Goal: Obtain resource: Obtain resource

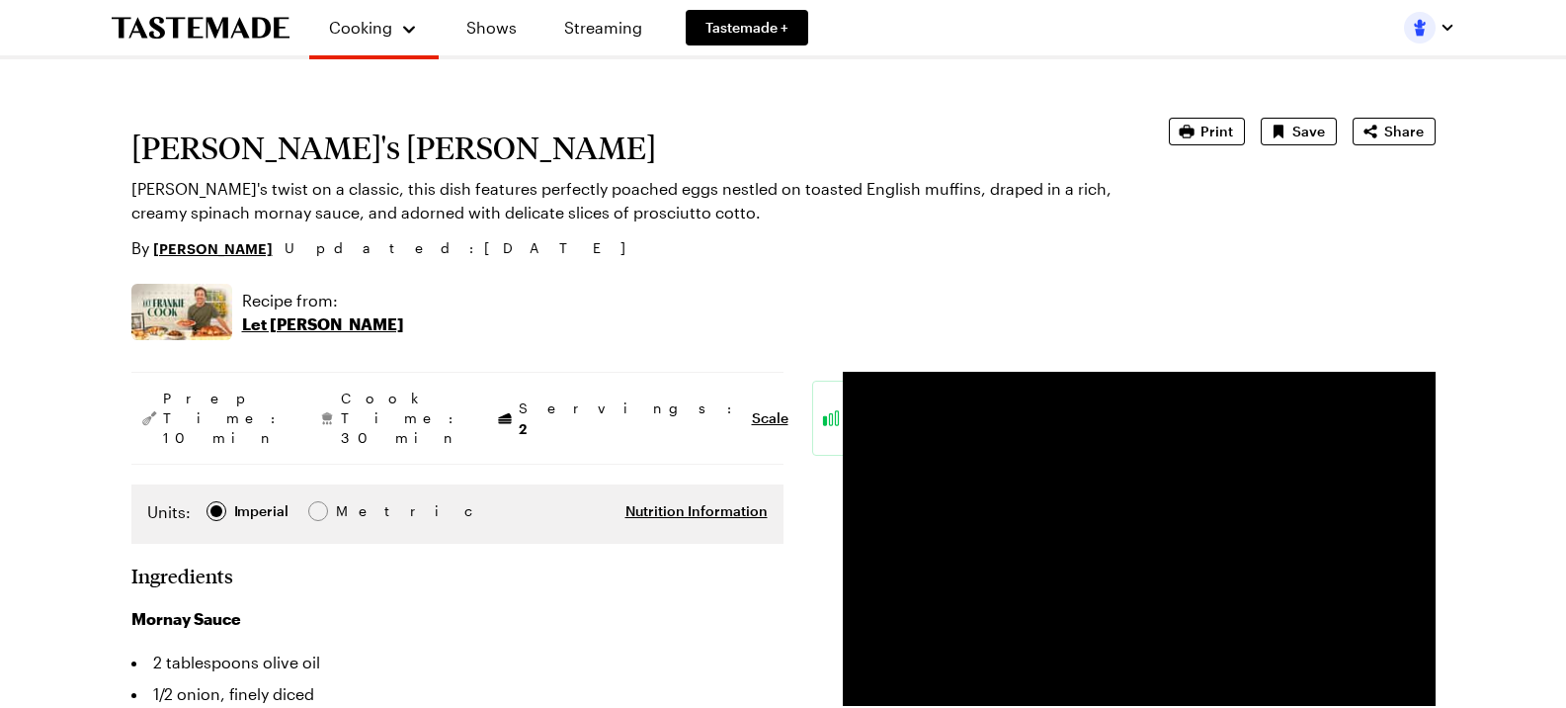
type textarea "x"
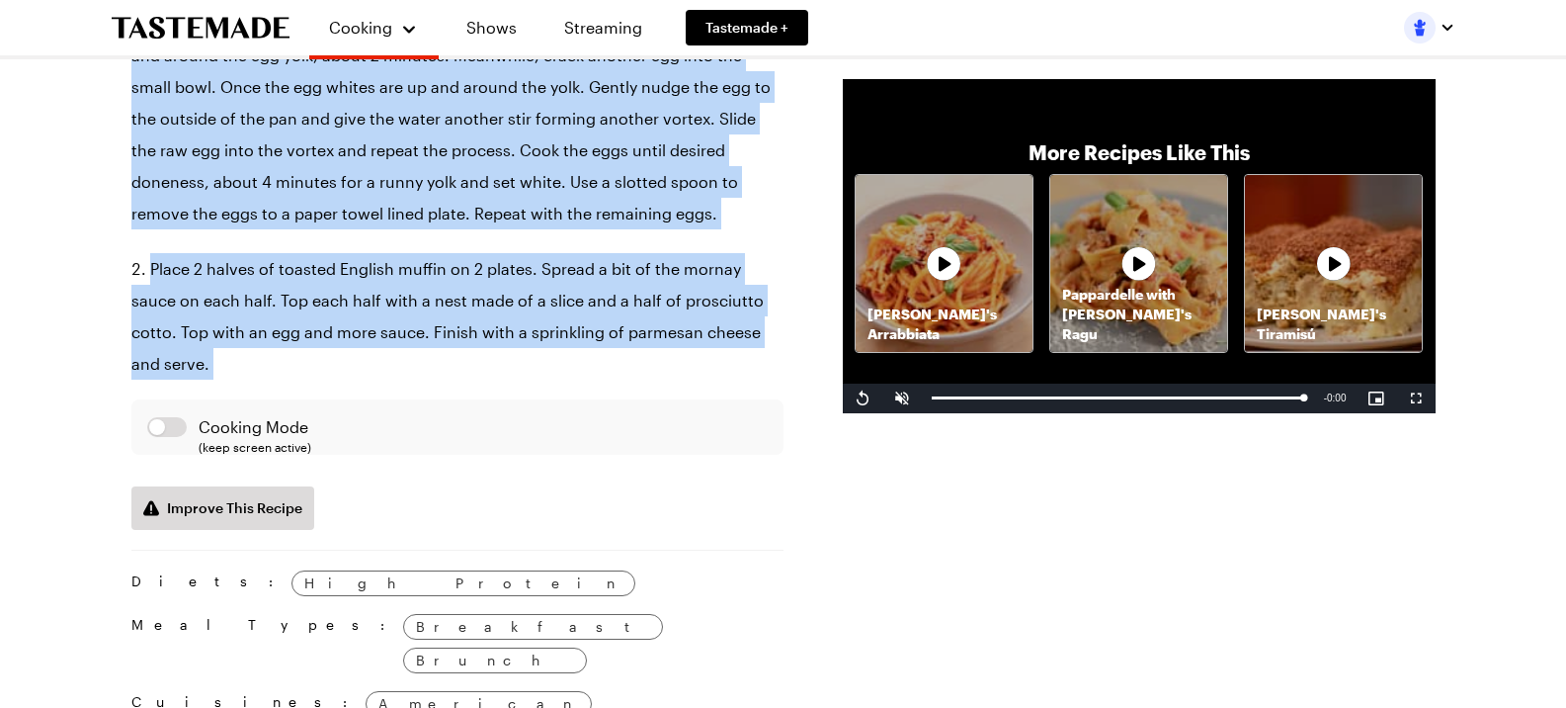
scroll to position [2075, 0]
drag, startPoint x: 126, startPoint y: 226, endPoint x: 693, endPoint y: 366, distance: 584.1
copy article "Frankie's Benny Frankie's twist on a classic, this dish features perfectly poac…"
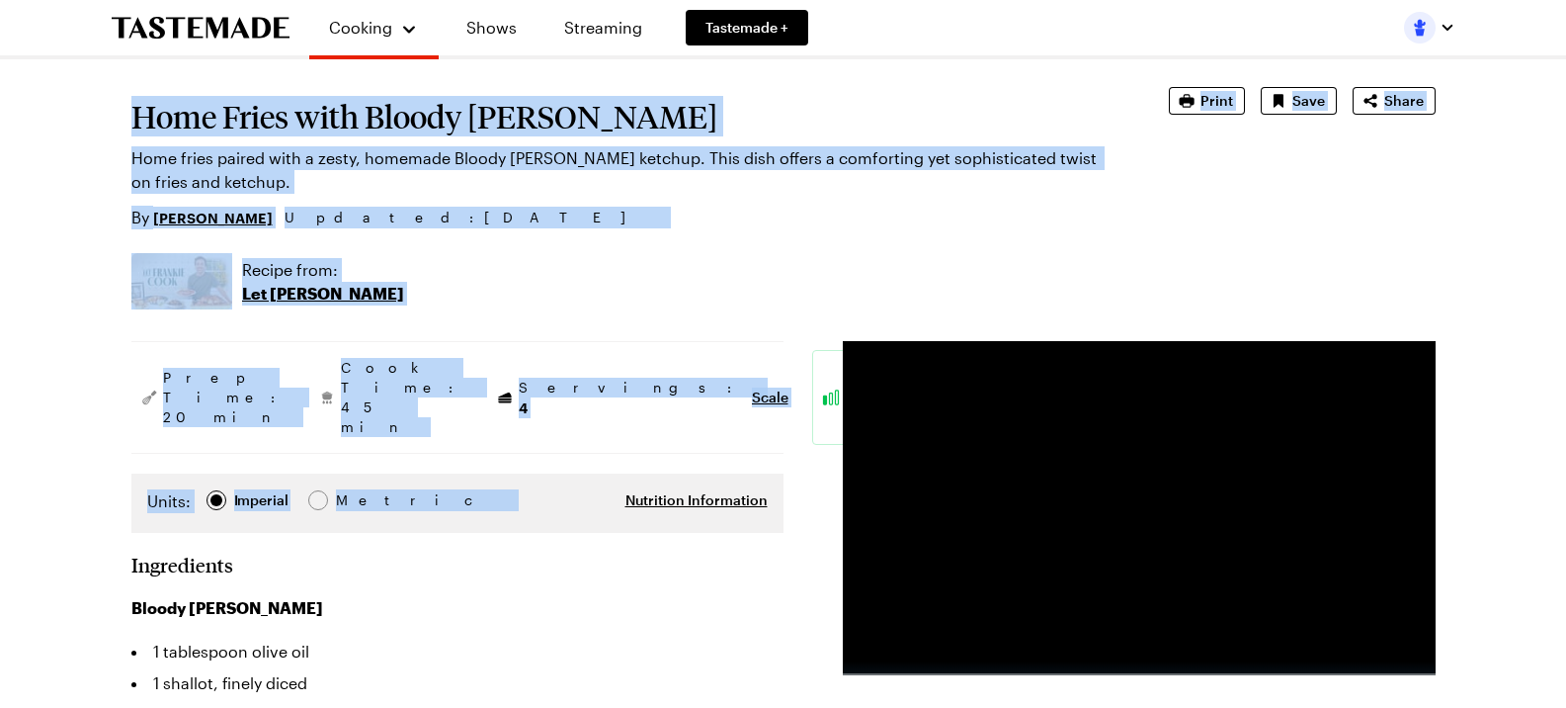
type textarea "x"
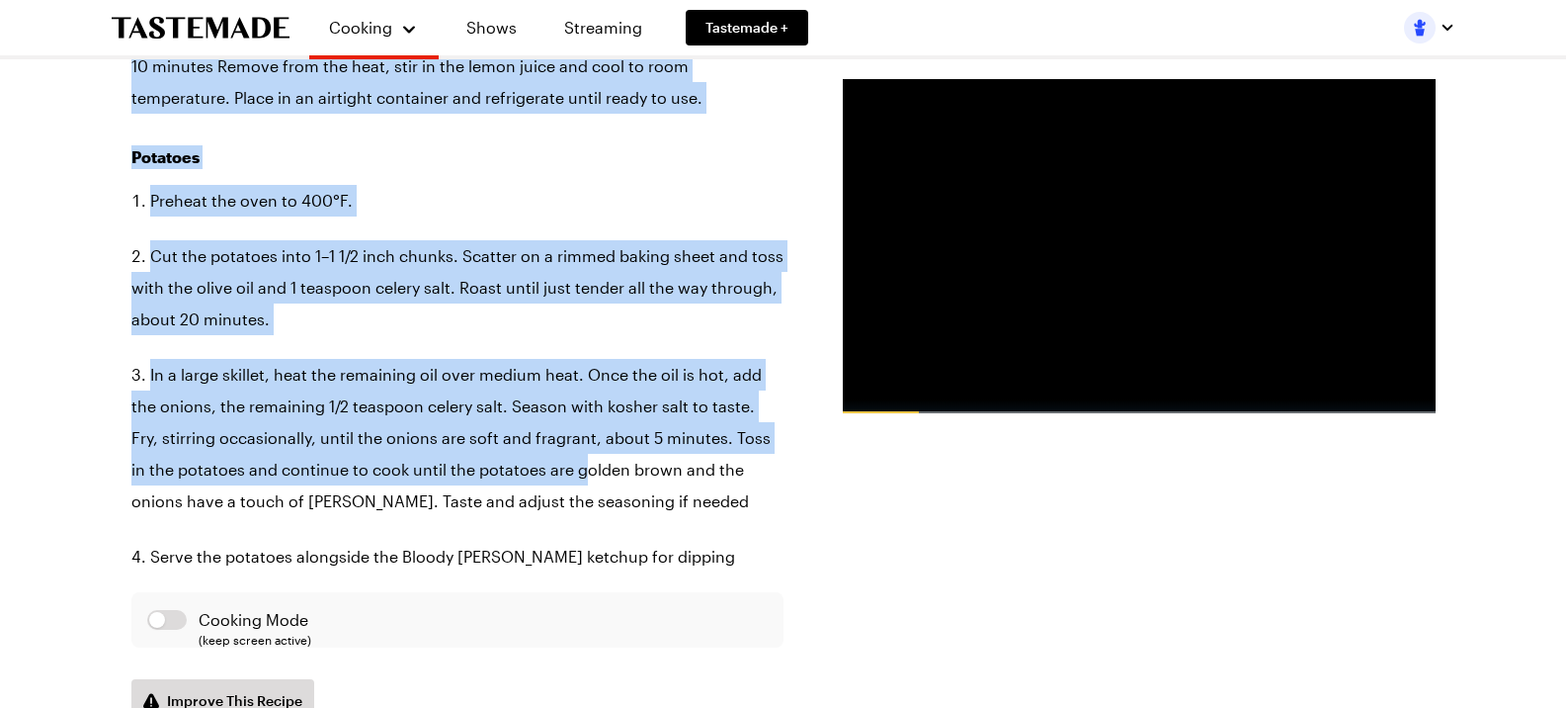
scroll to position [1878, 0]
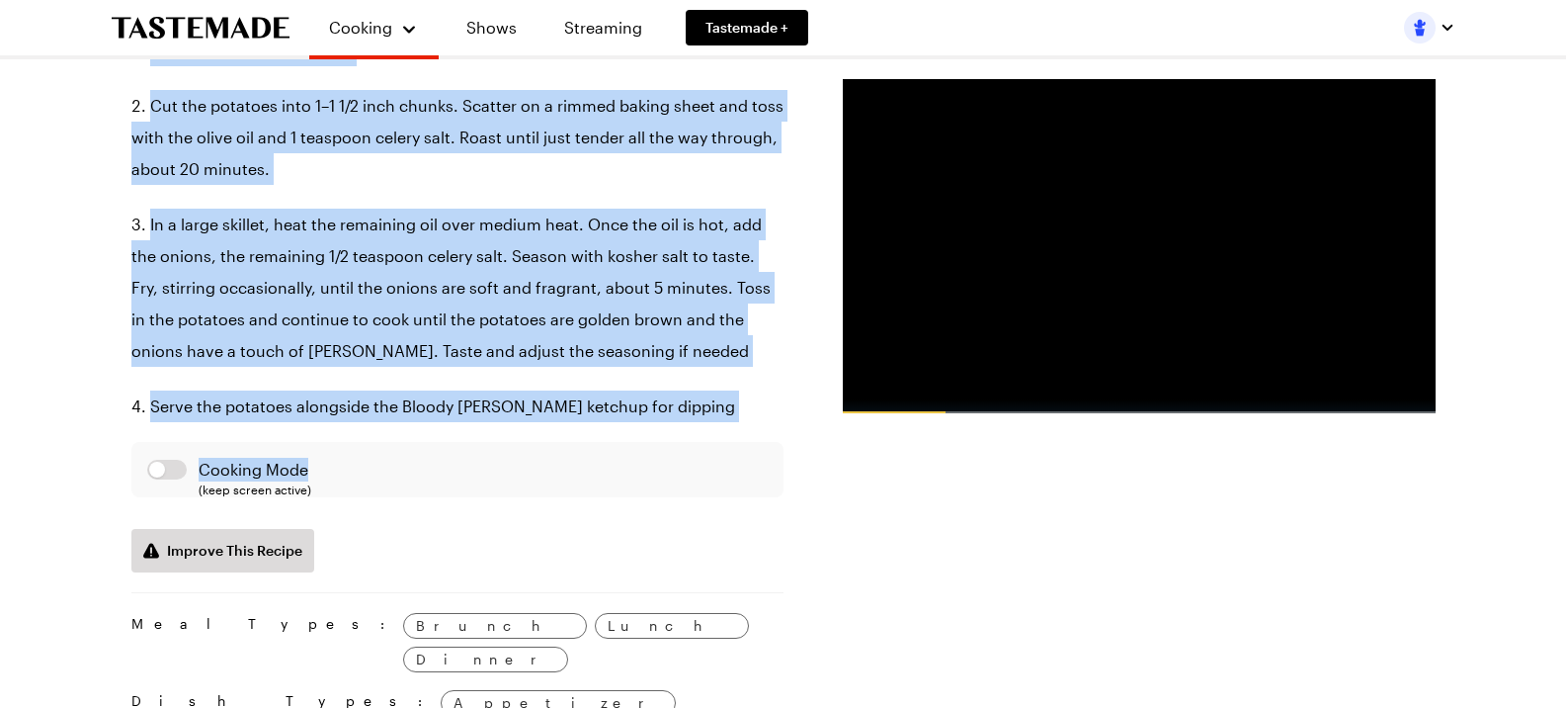
drag, startPoint x: 123, startPoint y: 217, endPoint x: 535, endPoint y: 422, distance: 460.1
click at [535, 422] on div "Home Fries with Bloody [PERSON_NAME] Home fries paired with a zesty, homemade B…" at bounding box center [783, 75] width 1423 height 3636
copy article "Home Fries with Bloody [PERSON_NAME] Home fries paired with a zesty, homemade B…"
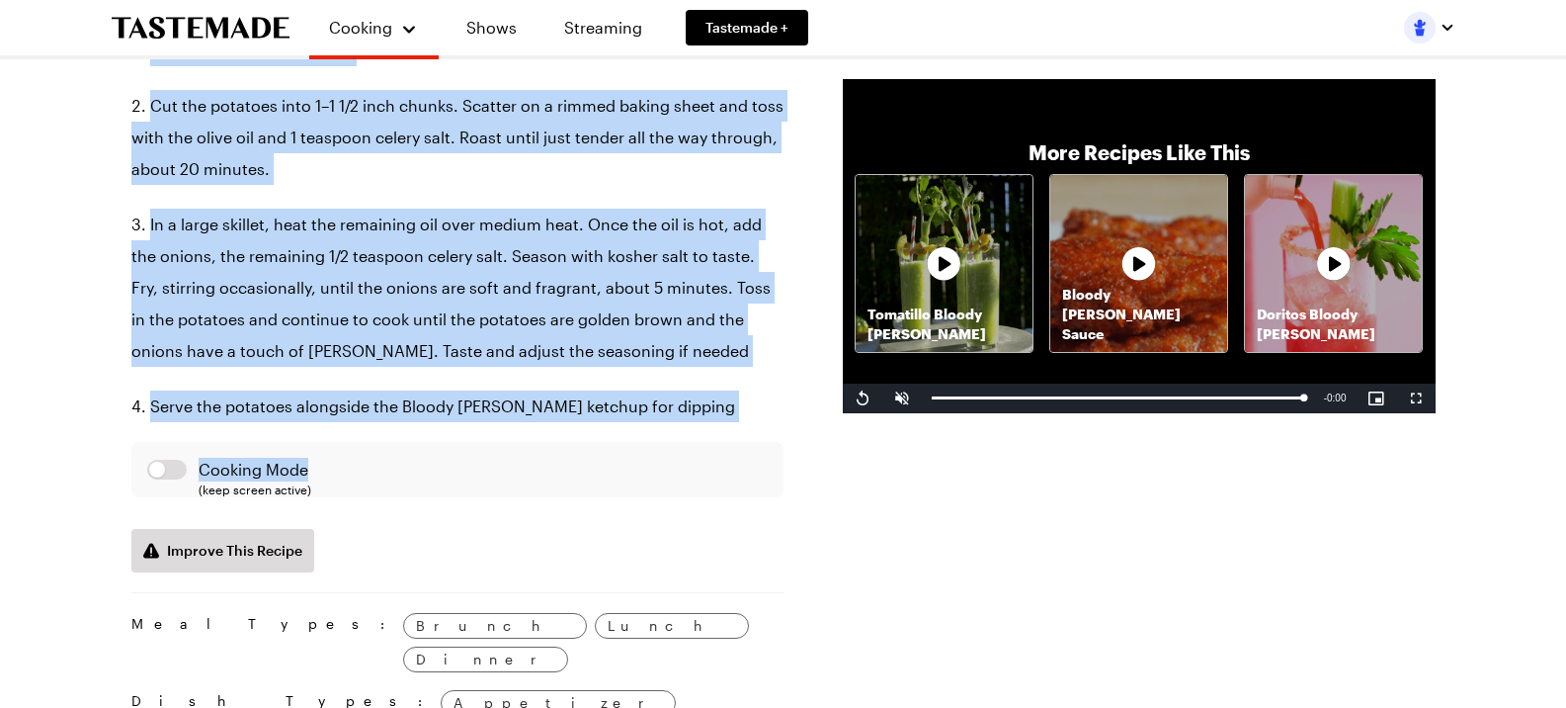
copy article "Home Fries with Bloody [PERSON_NAME] Home fries paired with a zesty, homemade B…"
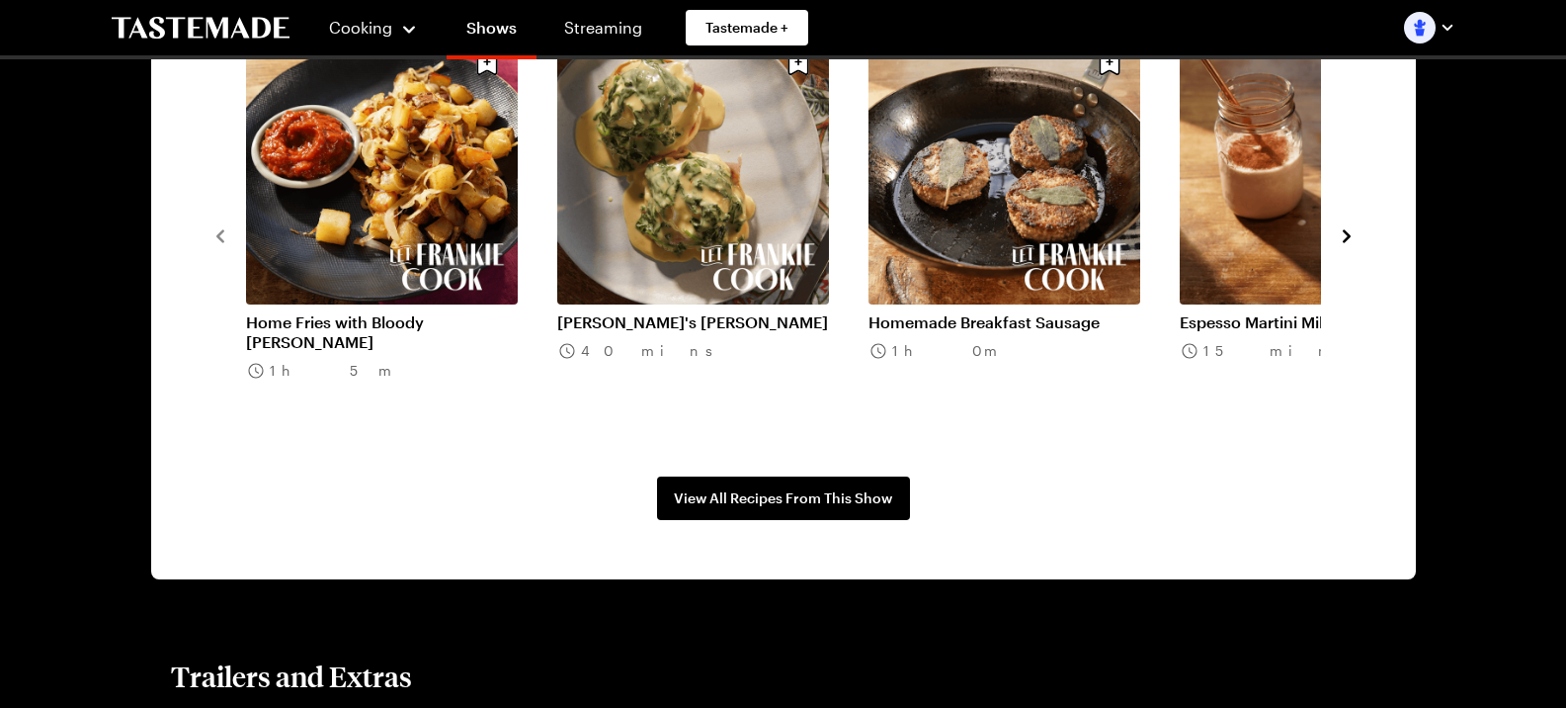
scroll to position [1680, 0]
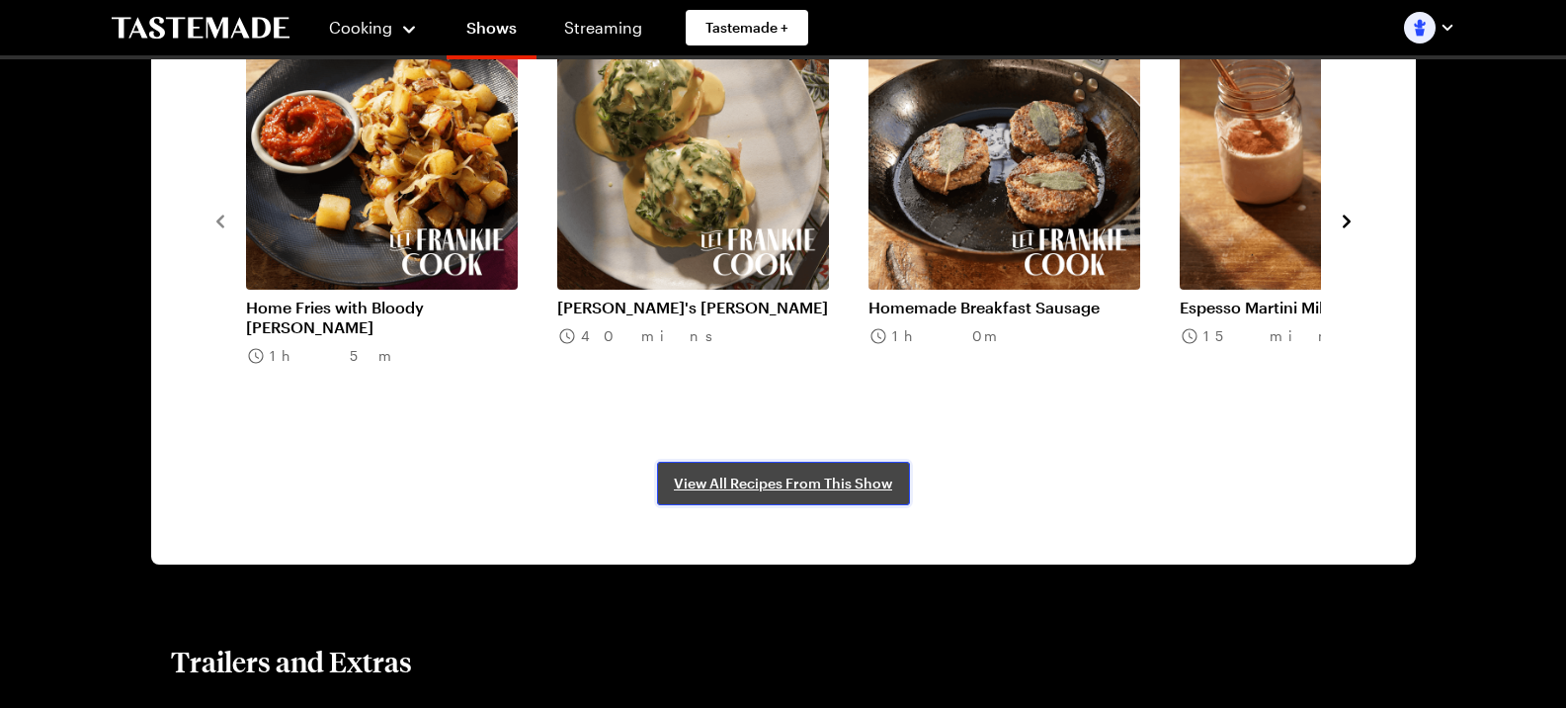
click at [814, 479] on span "View All Recipes From This Show" at bounding box center [783, 483] width 218 height 20
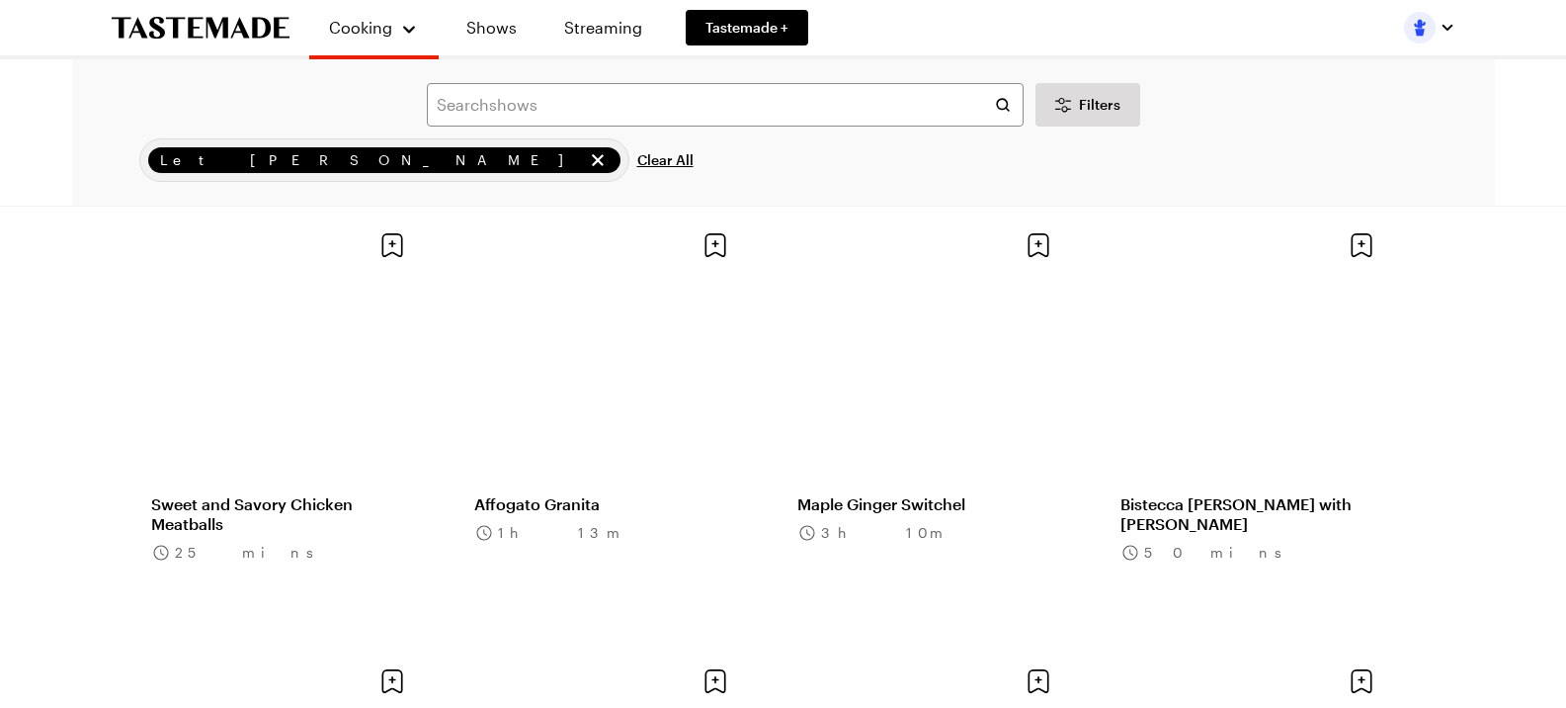
scroll to position [1878, 0]
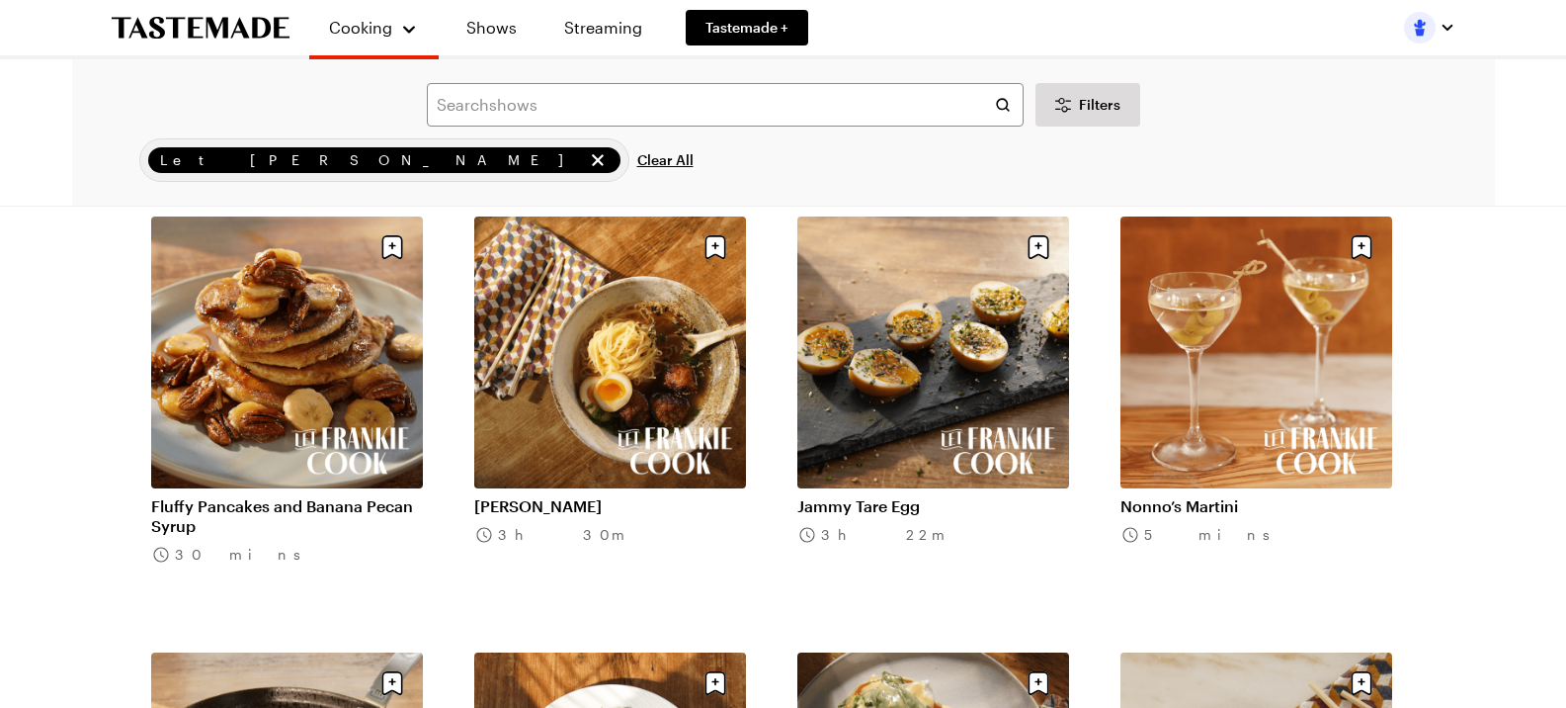
scroll to position [2273, 0]
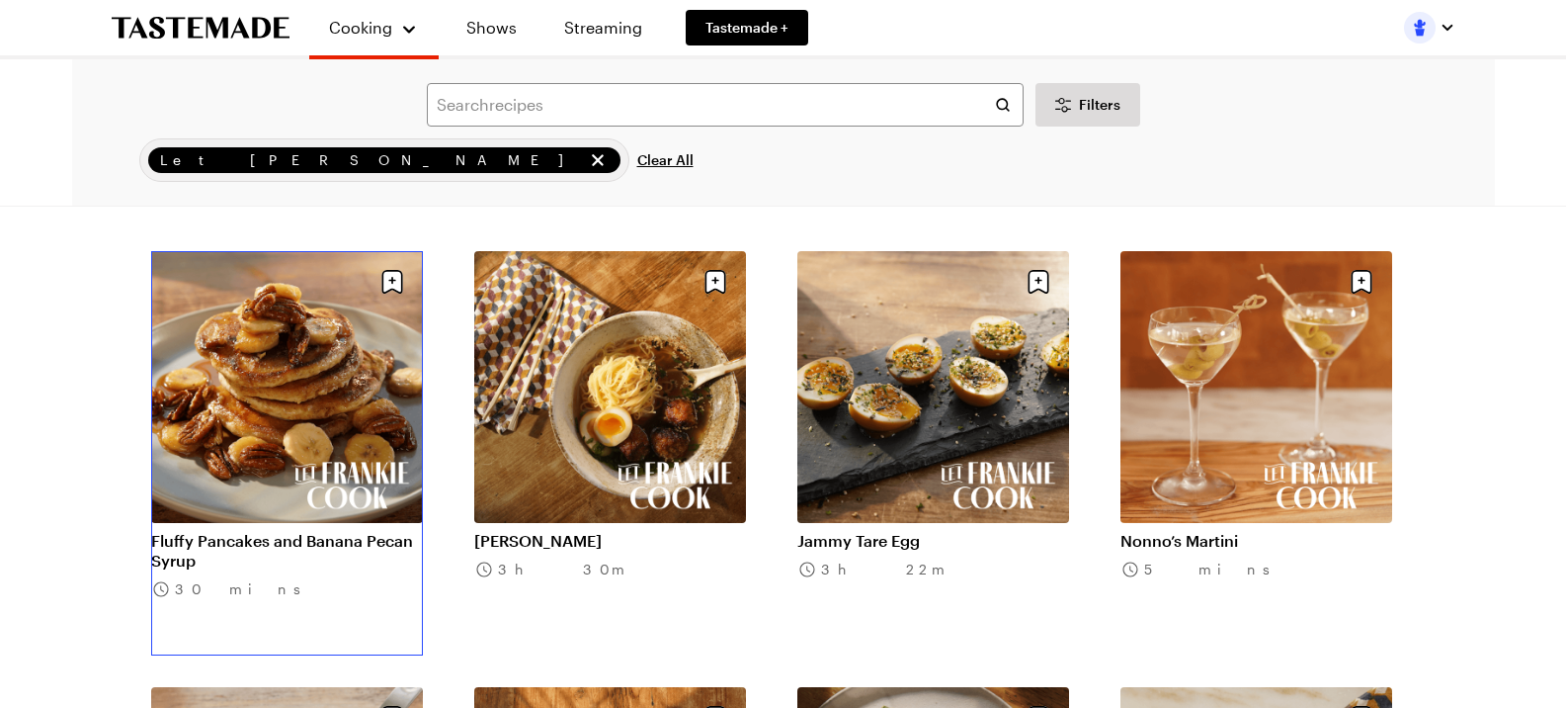
click at [301, 531] on link "Fluffy Pancakes and Banana Pecan Syrup" at bounding box center [287, 551] width 272 height 40
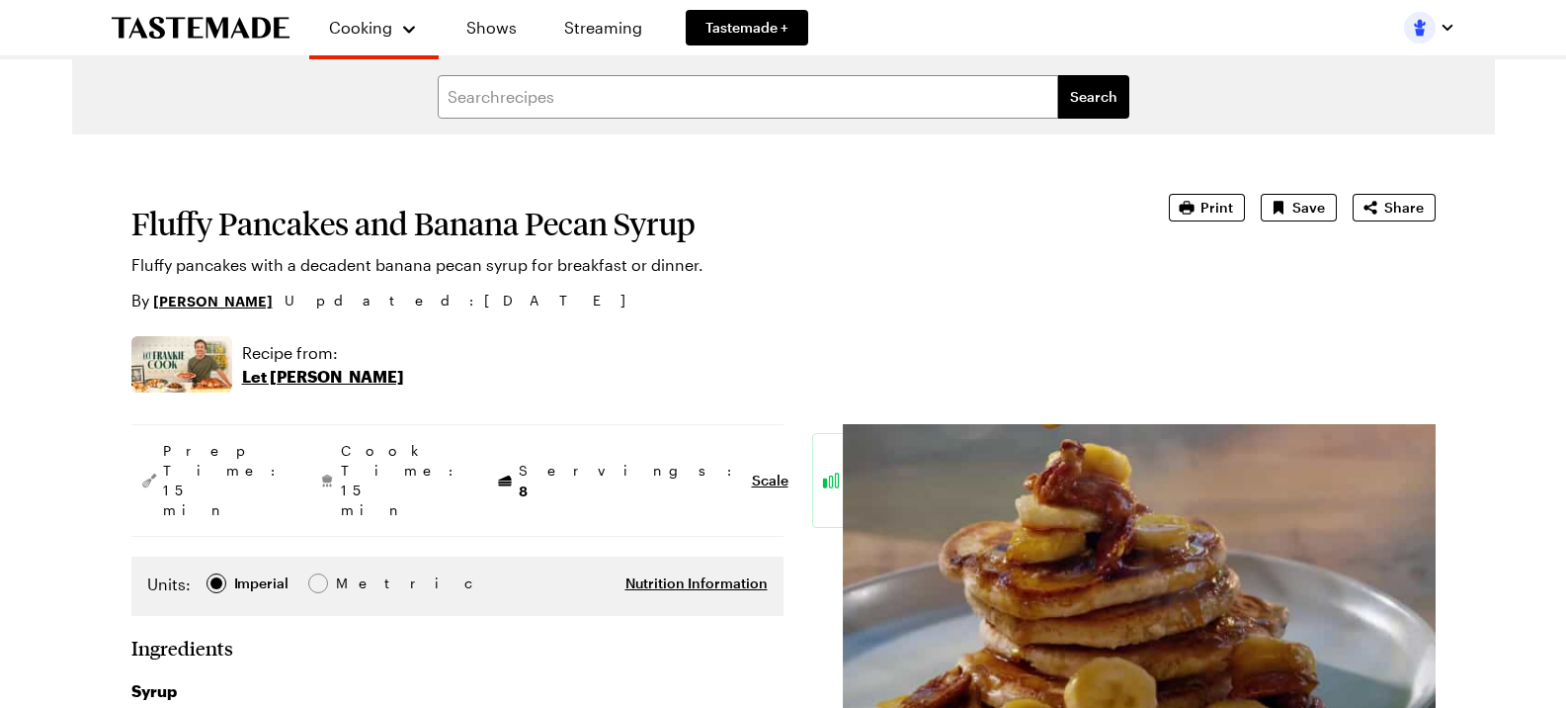
type textarea "x"
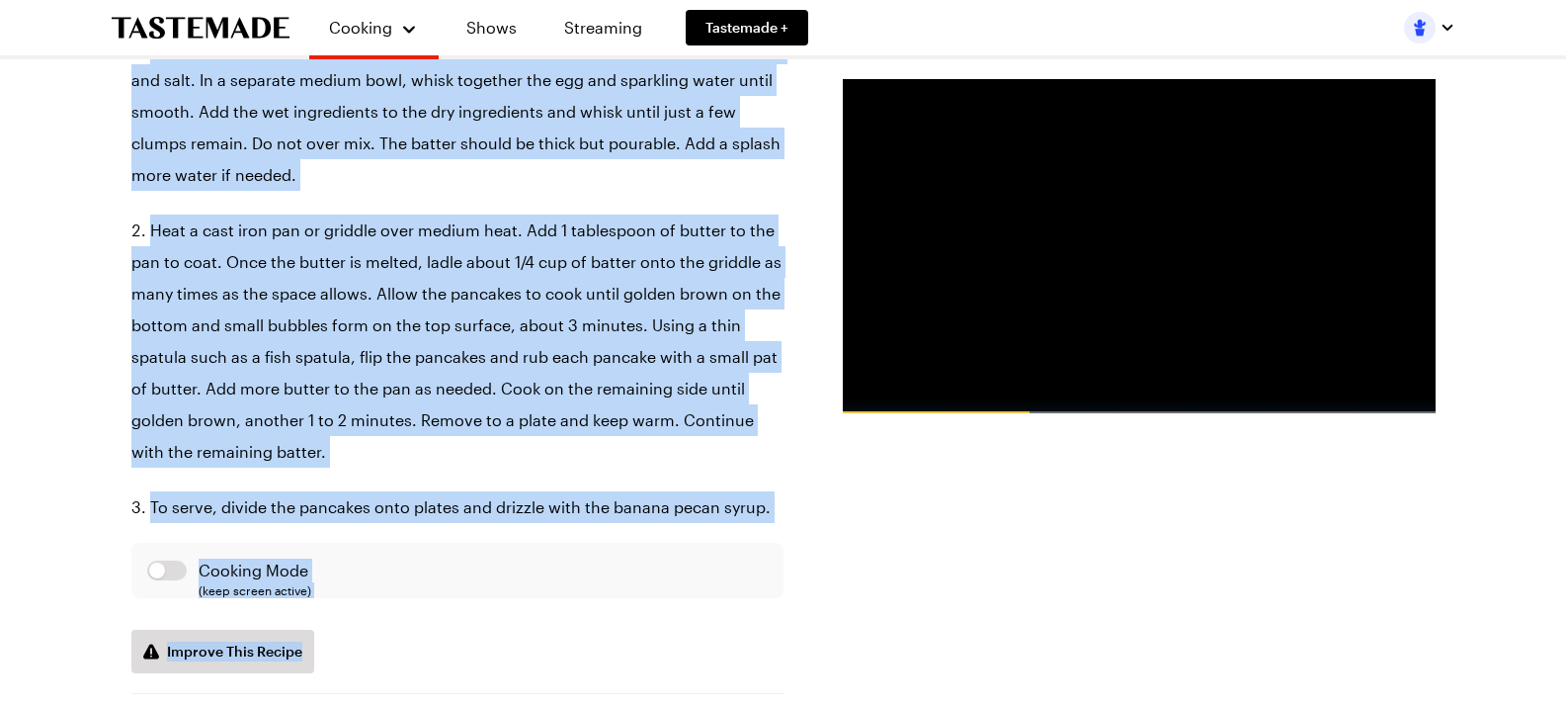
scroll to position [1581, 0]
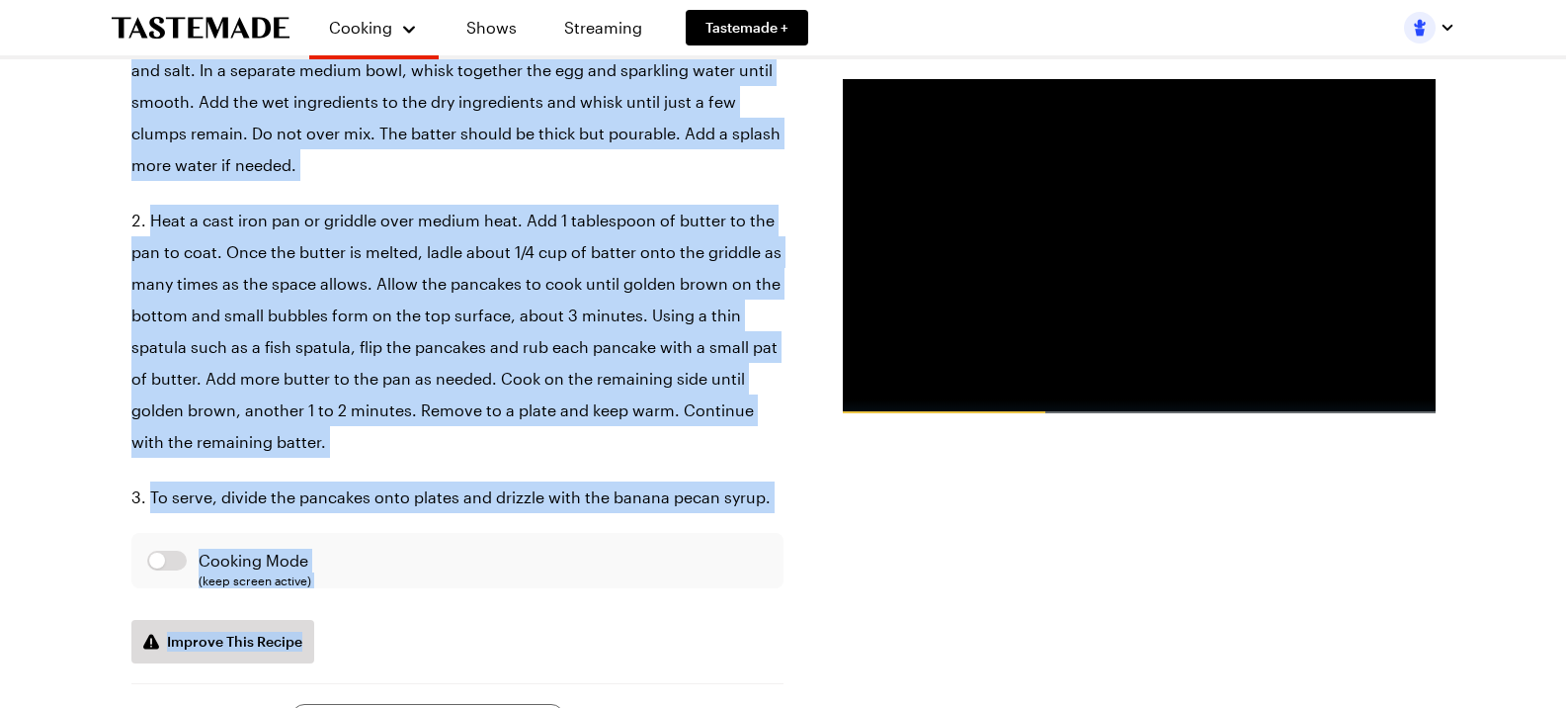
drag, startPoint x: 129, startPoint y: 219, endPoint x: 534, endPoint y: 571, distance: 535.8
click at [534, 571] on div "Fluffy Pancakes and Banana Pecan Syrup Fluffy pancakes with a decadent banana p…" at bounding box center [783, 290] width 1423 height 3474
copy article "Fluffy Pancakes and Banana Pecan Syrup Fluffy pancakes with a decadent banana p…"
